Goal: Transaction & Acquisition: Obtain resource

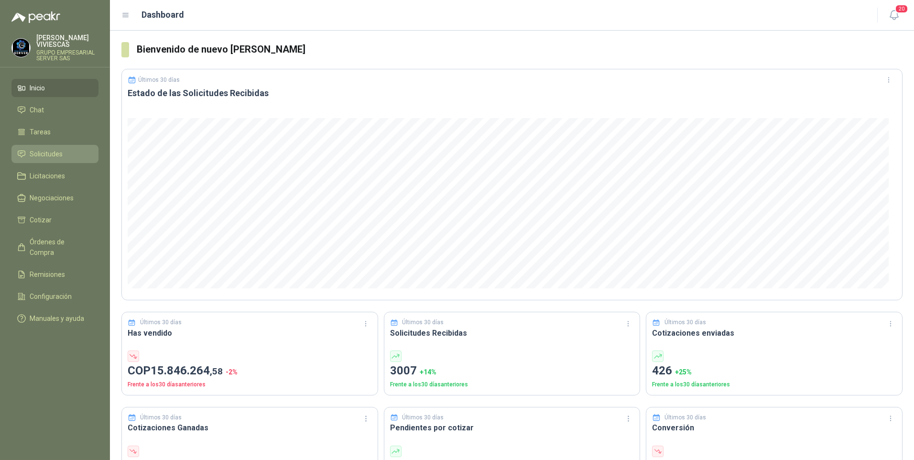
click at [43, 152] on span "Solicitudes" at bounding box center [46, 154] width 33 height 11
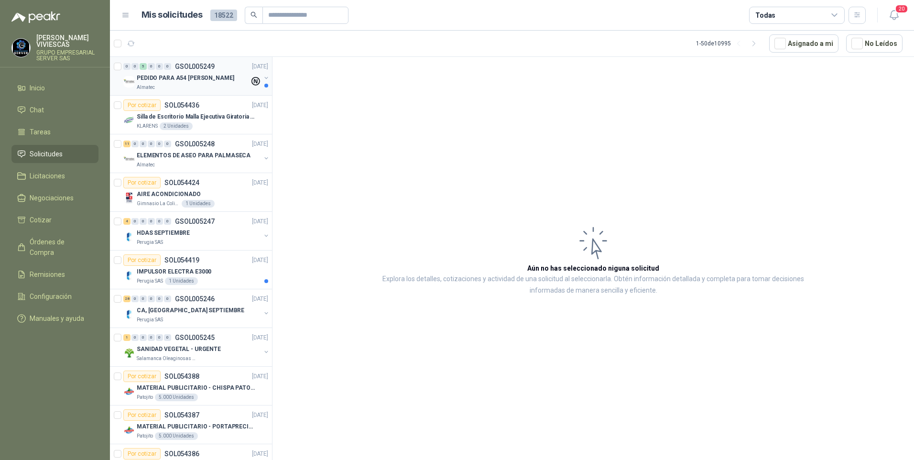
click at [185, 81] on p "PEDIDO PARA A54 [PERSON_NAME]" at bounding box center [185, 78] width 97 height 9
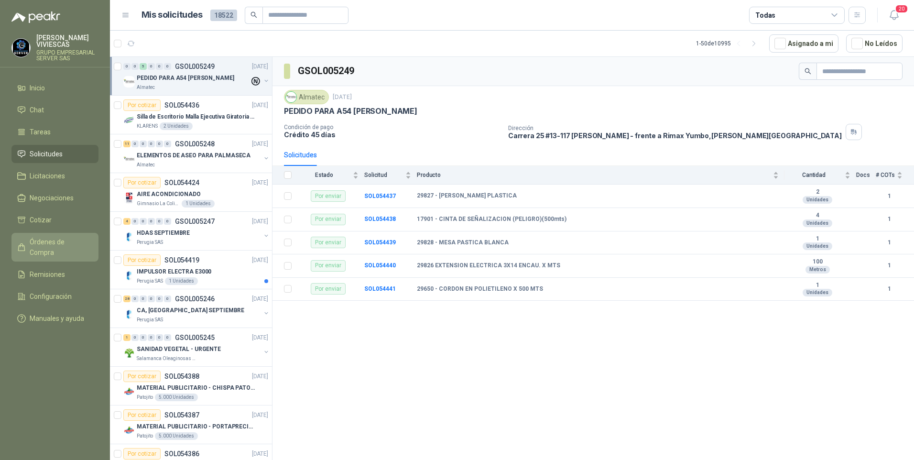
click at [49, 242] on span "Órdenes de Compra" at bounding box center [60, 247] width 60 height 21
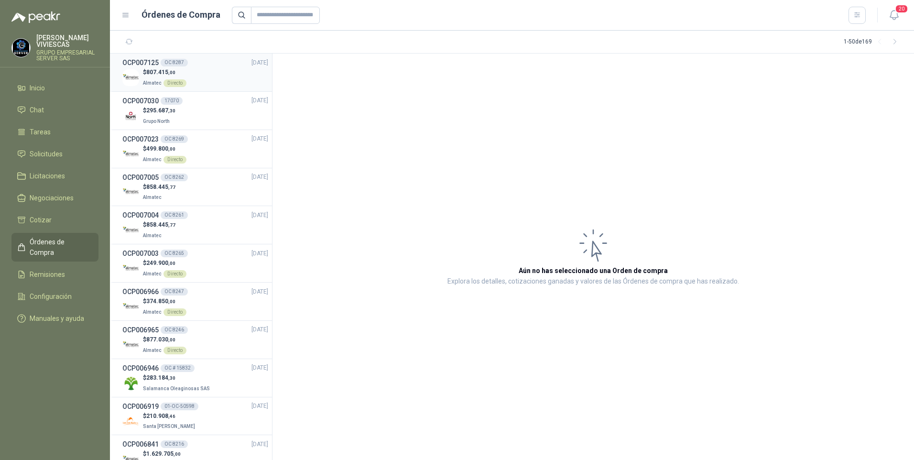
click at [152, 73] on span "807.415 ,00" at bounding box center [160, 72] width 29 height 7
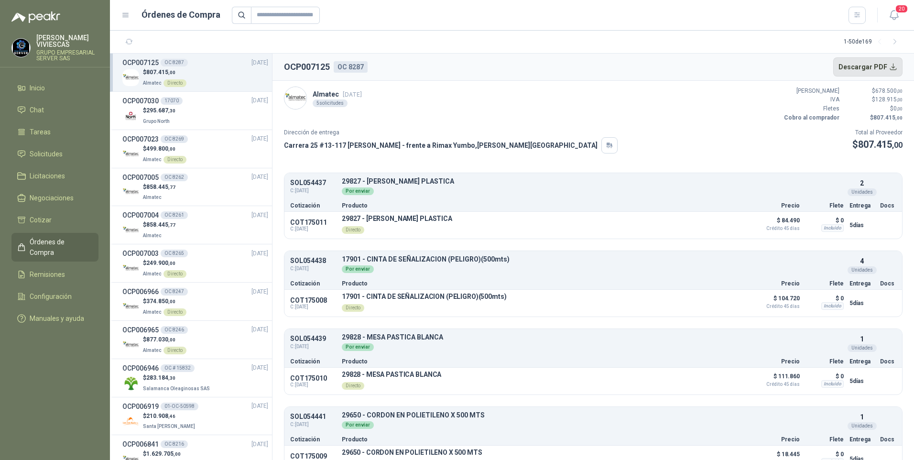
click at [868, 69] on button "Descargar PDF" at bounding box center [868, 66] width 70 height 19
click at [52, 151] on span "Solicitudes" at bounding box center [46, 154] width 33 height 11
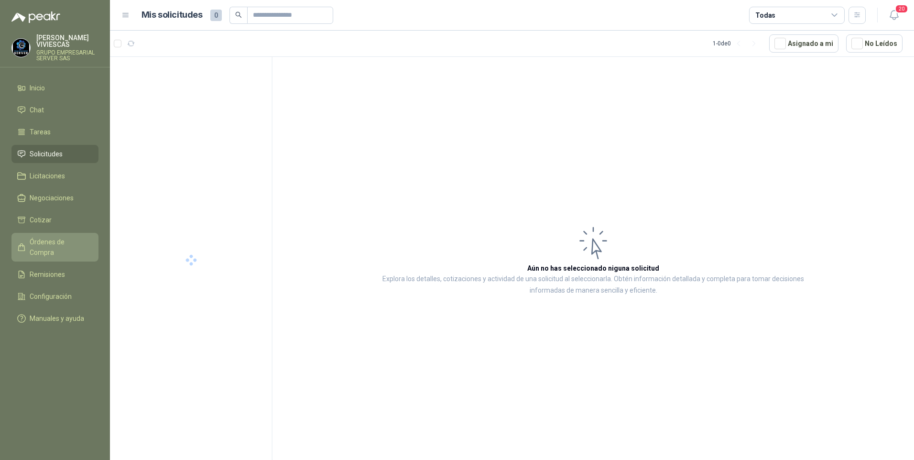
click at [37, 241] on span "Órdenes de Compra" at bounding box center [60, 247] width 60 height 21
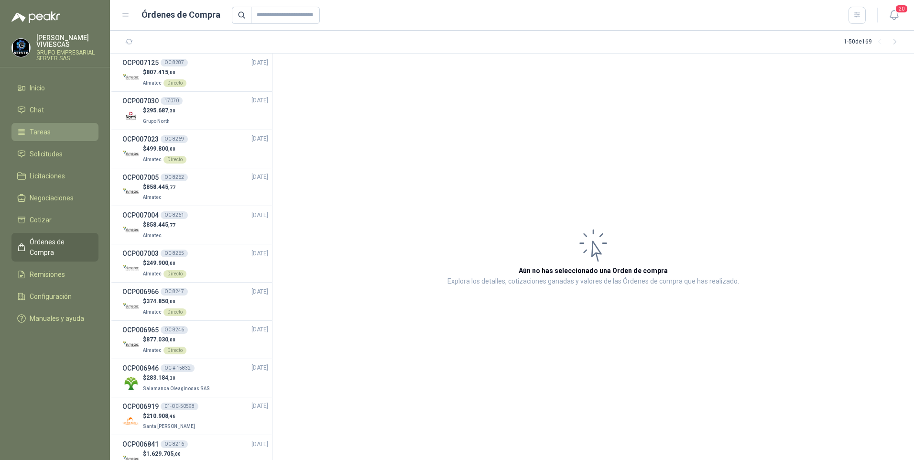
click at [37, 124] on link "Tareas" at bounding box center [54, 132] width 87 height 18
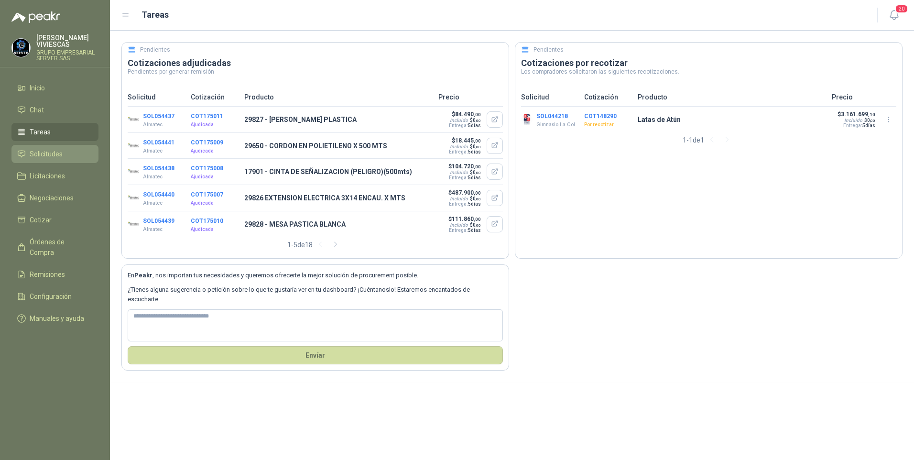
click at [57, 157] on span "Solicitudes" at bounding box center [46, 154] width 33 height 11
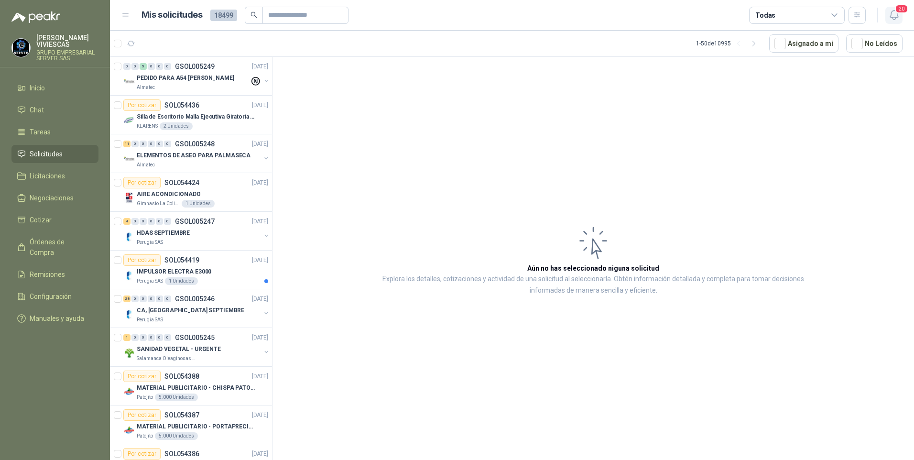
click at [898, 16] on icon "button" at bounding box center [894, 15] width 12 height 12
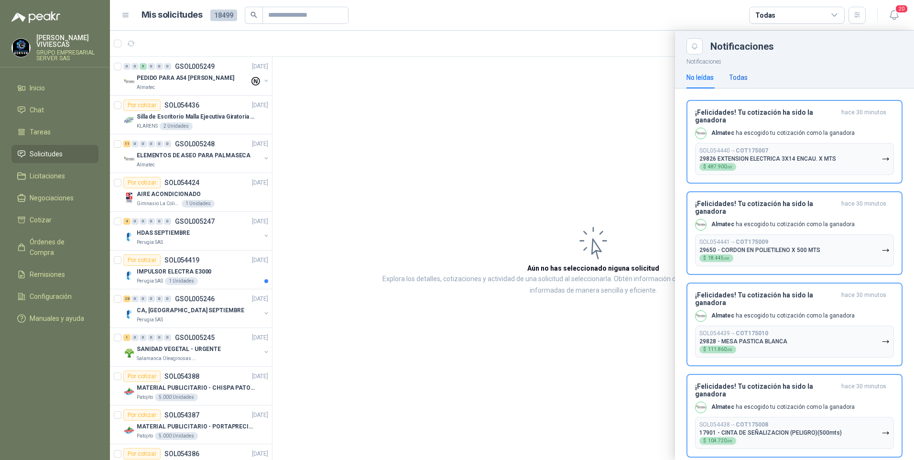
click at [739, 78] on div "Todas" at bounding box center [738, 77] width 19 height 11
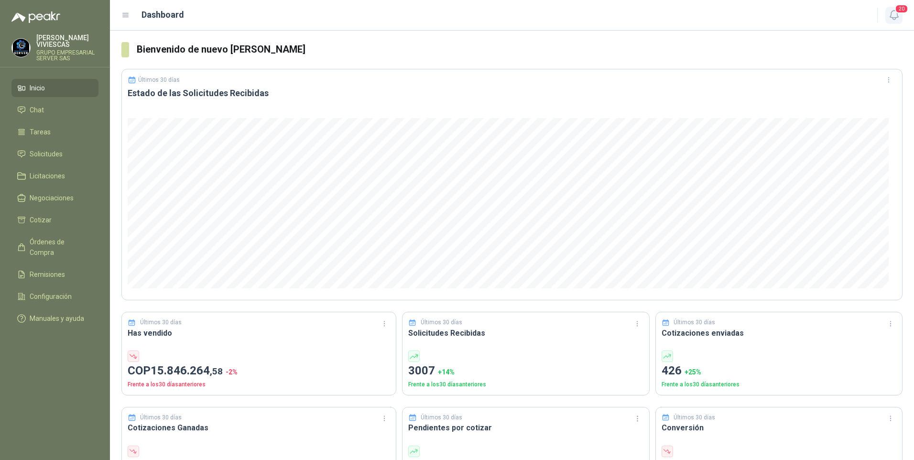
click at [891, 16] on icon "button" at bounding box center [894, 15] width 12 height 12
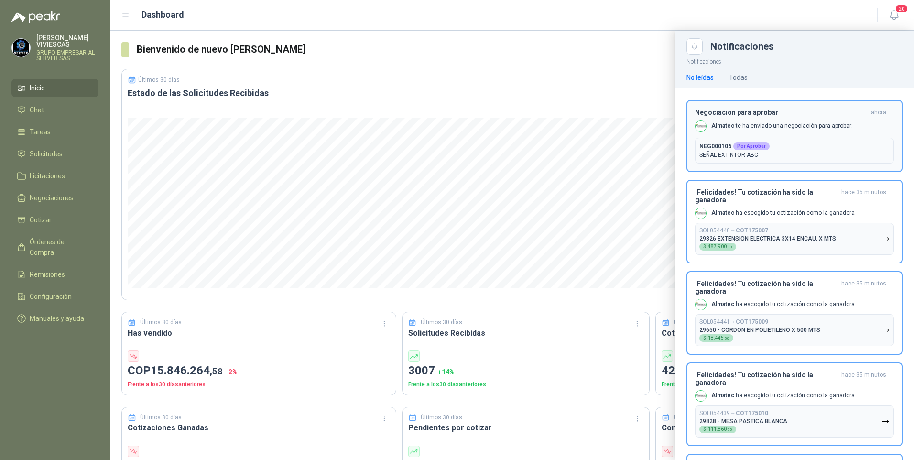
click at [725, 150] on b "NEG000106" at bounding box center [715, 146] width 32 height 9
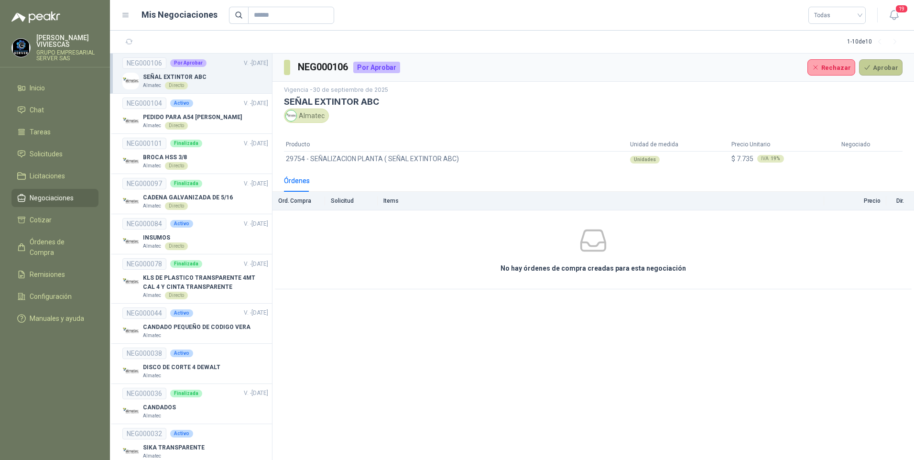
click at [882, 71] on button "Aprobar" at bounding box center [880, 67] width 43 height 16
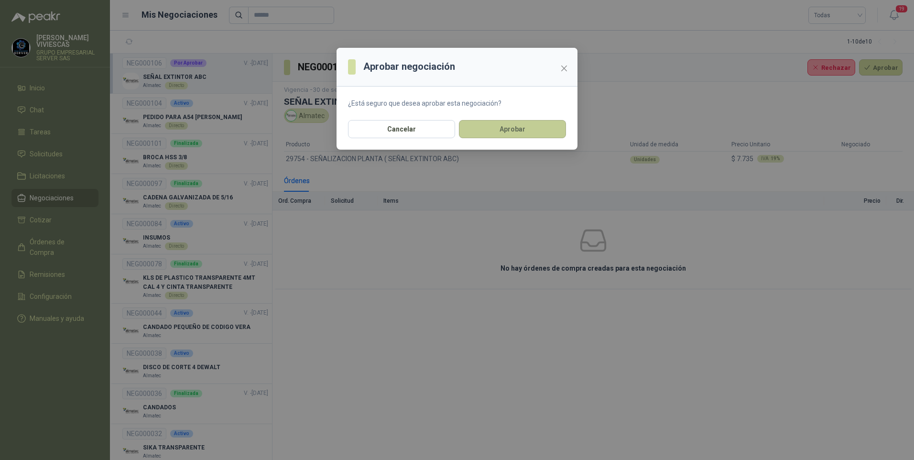
click at [534, 128] on button "Aprobar" at bounding box center [512, 129] width 107 height 18
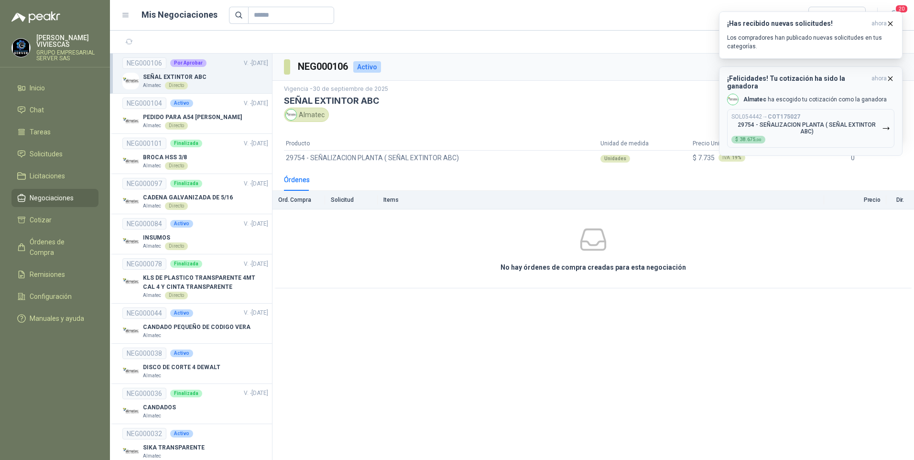
click at [806, 121] on p "29754 - SEÑALIZACION PLANTA ( SEÑAL EXTINTOR ABC)" at bounding box center [806, 127] width 151 height 13
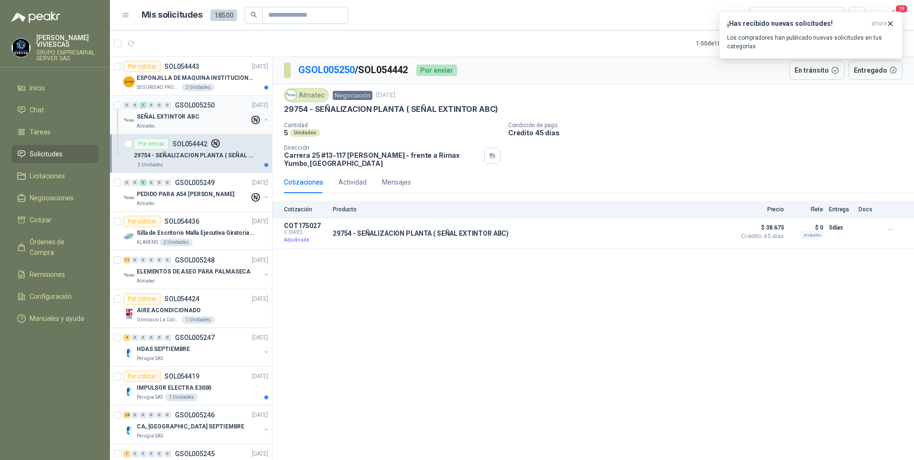
click at [166, 118] on p "SEÑAL EXTINTOR ABC" at bounding box center [168, 116] width 63 height 9
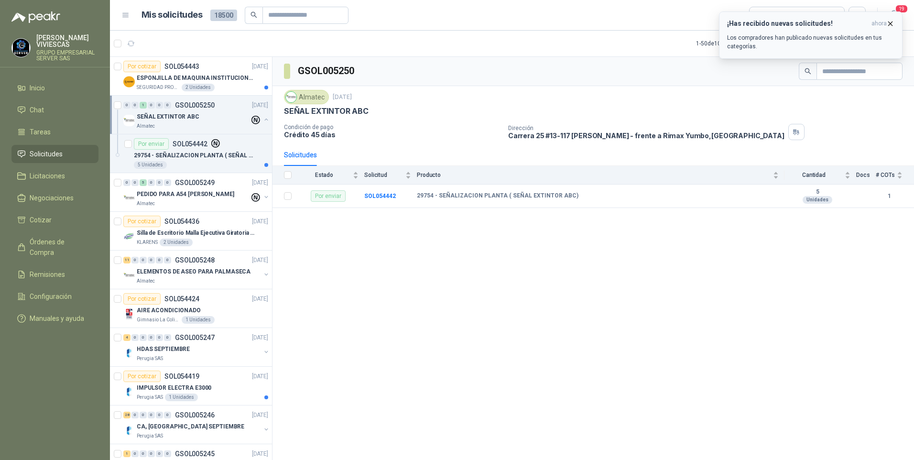
click at [896, 18] on button "¡Has recibido nuevas solicitudes! ahora Los compradores han publicado nuevas so…" at bounding box center [811, 34] width 184 height 47
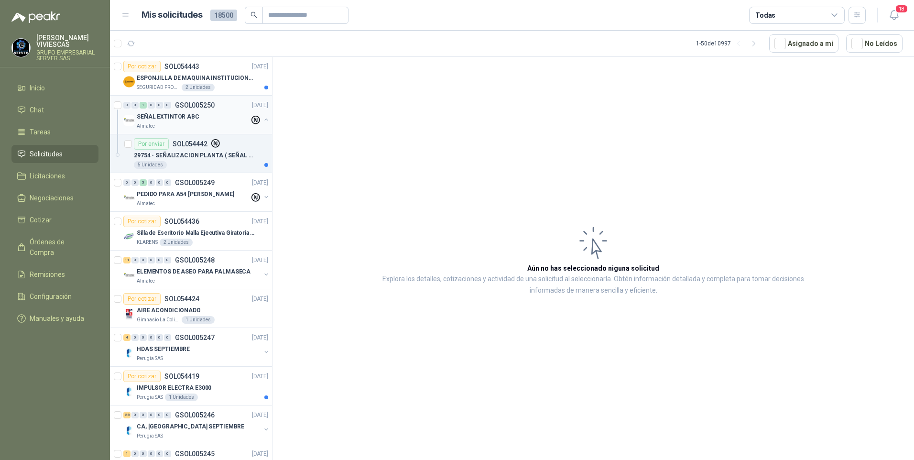
click at [174, 116] on p "SEÑAL EXTINTOR ABC" at bounding box center [168, 116] width 63 height 9
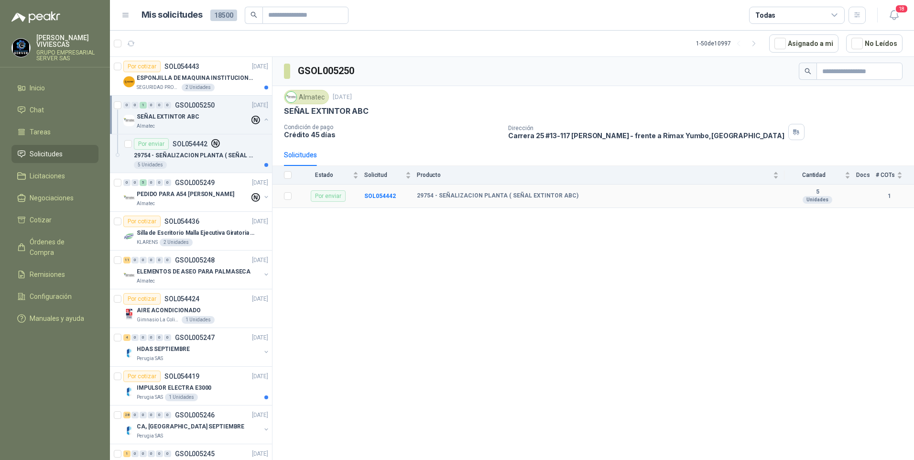
click at [389, 201] on td "SOL054442" at bounding box center [390, 195] width 53 height 23
click at [386, 197] on b "SOL054442" at bounding box center [380, 196] width 32 height 7
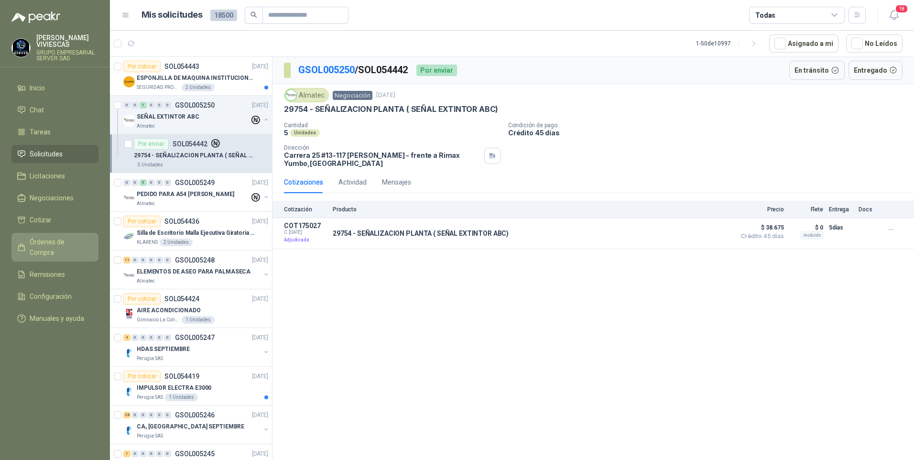
click at [48, 241] on span "Órdenes de Compra" at bounding box center [60, 247] width 60 height 21
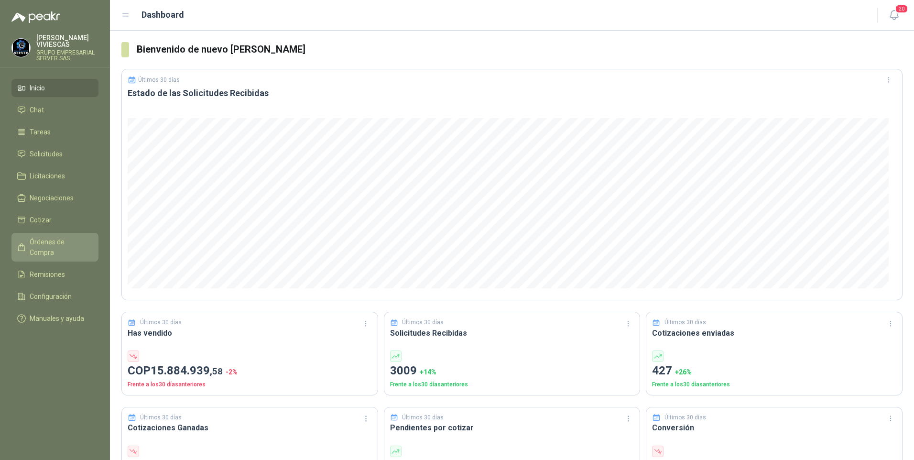
click at [68, 238] on span "Órdenes de Compra" at bounding box center [60, 247] width 60 height 21
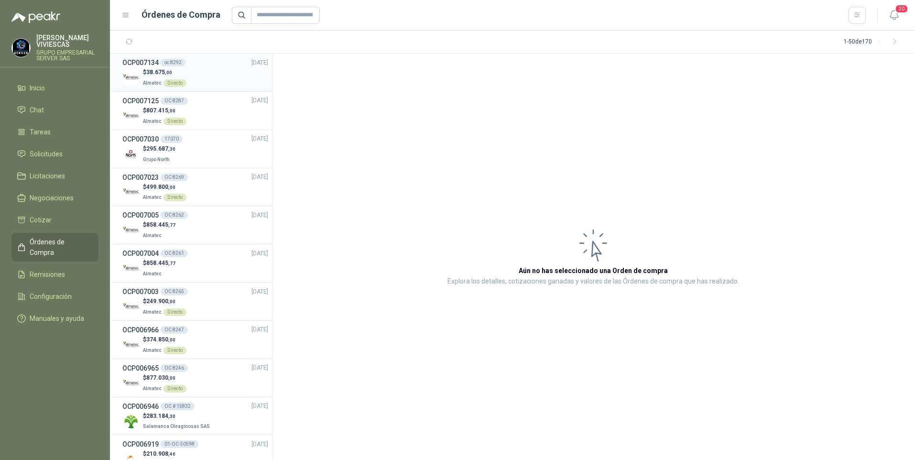
click at [152, 74] on span "38.675 ,00" at bounding box center [159, 72] width 26 height 7
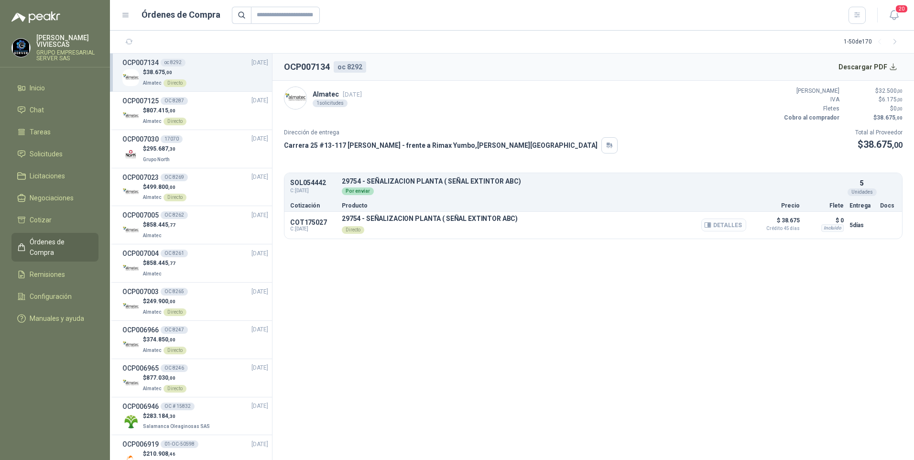
click at [726, 229] on button "Detalles" at bounding box center [723, 224] width 45 height 13
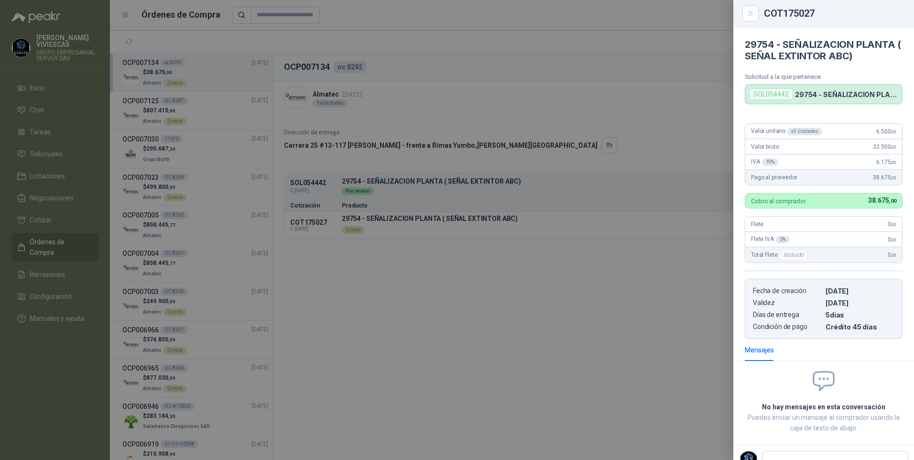
scroll to position [3, 0]
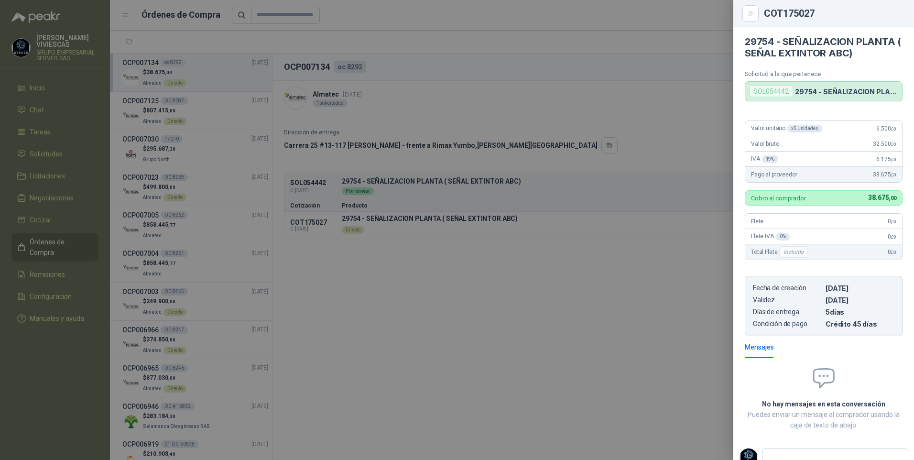
drag, startPoint x: 516, startPoint y: 388, endPoint x: 516, endPoint y: 373, distance: 14.8
click at [515, 387] on div at bounding box center [457, 230] width 914 height 460
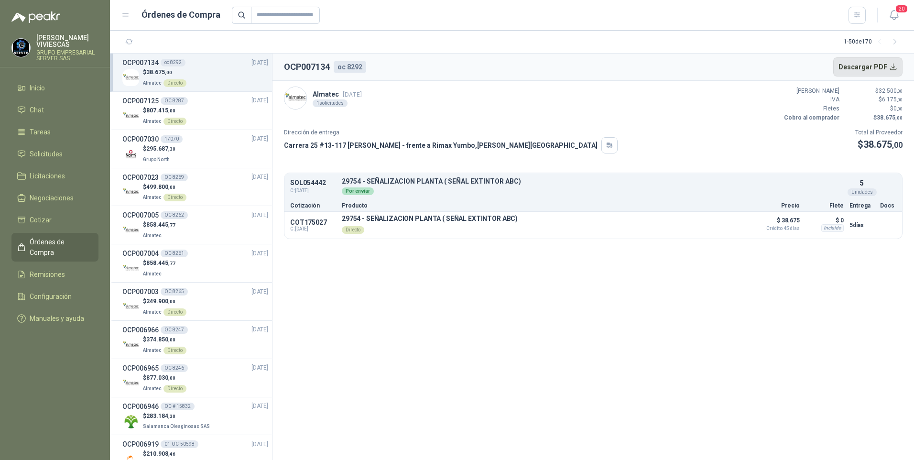
click at [861, 63] on button "Descargar PDF" at bounding box center [868, 66] width 70 height 19
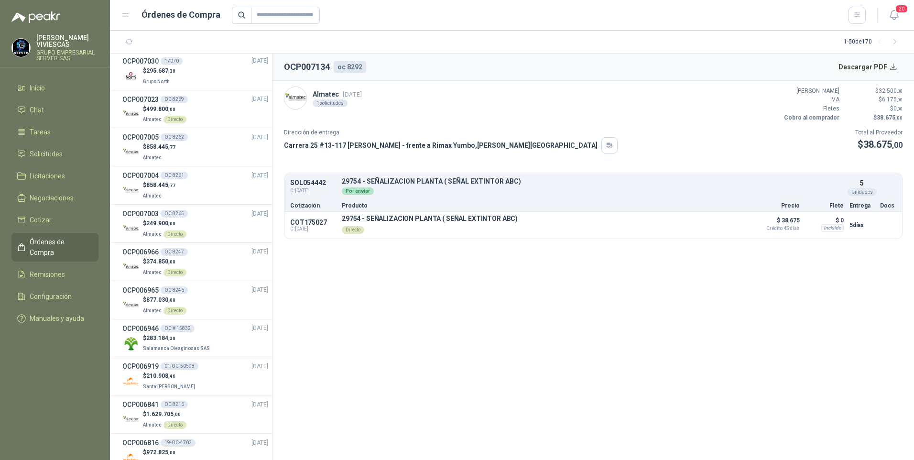
scroll to position [0, 0]
